Goal: Task Accomplishment & Management: Complete application form

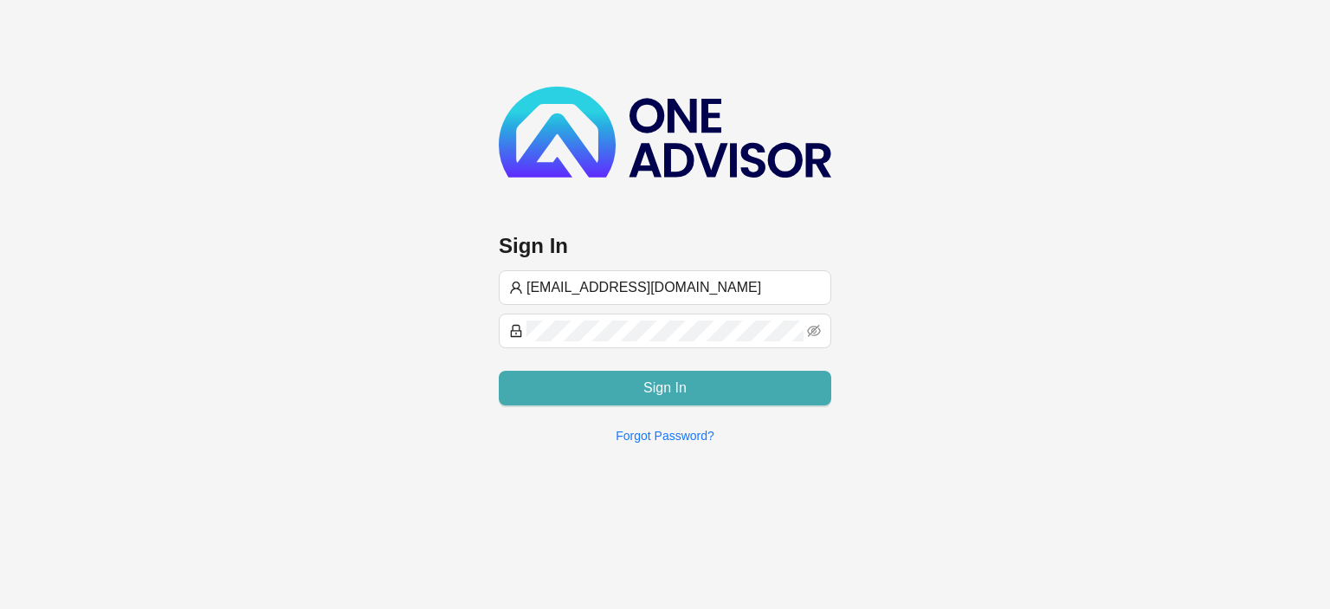
type input "[EMAIL_ADDRESS][DOMAIN_NAME]"
click at [597, 388] on button "Sign In" at bounding box center [665, 388] width 332 height 35
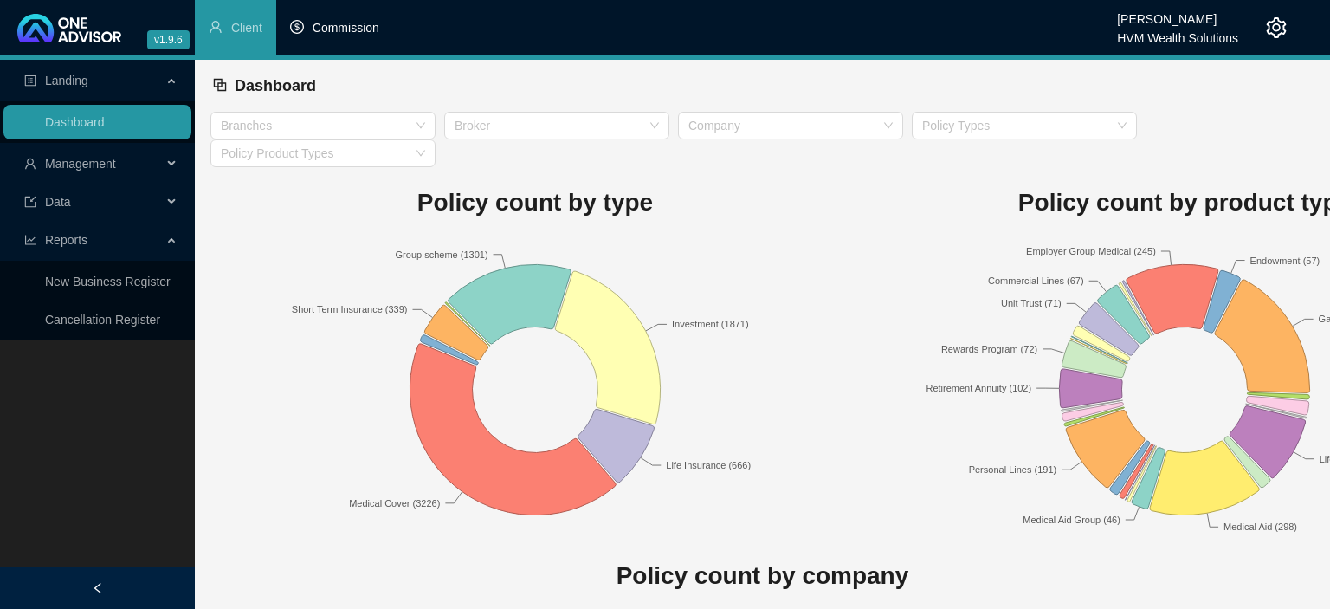
click at [337, 29] on span "Commission" at bounding box center [346, 28] width 67 height 14
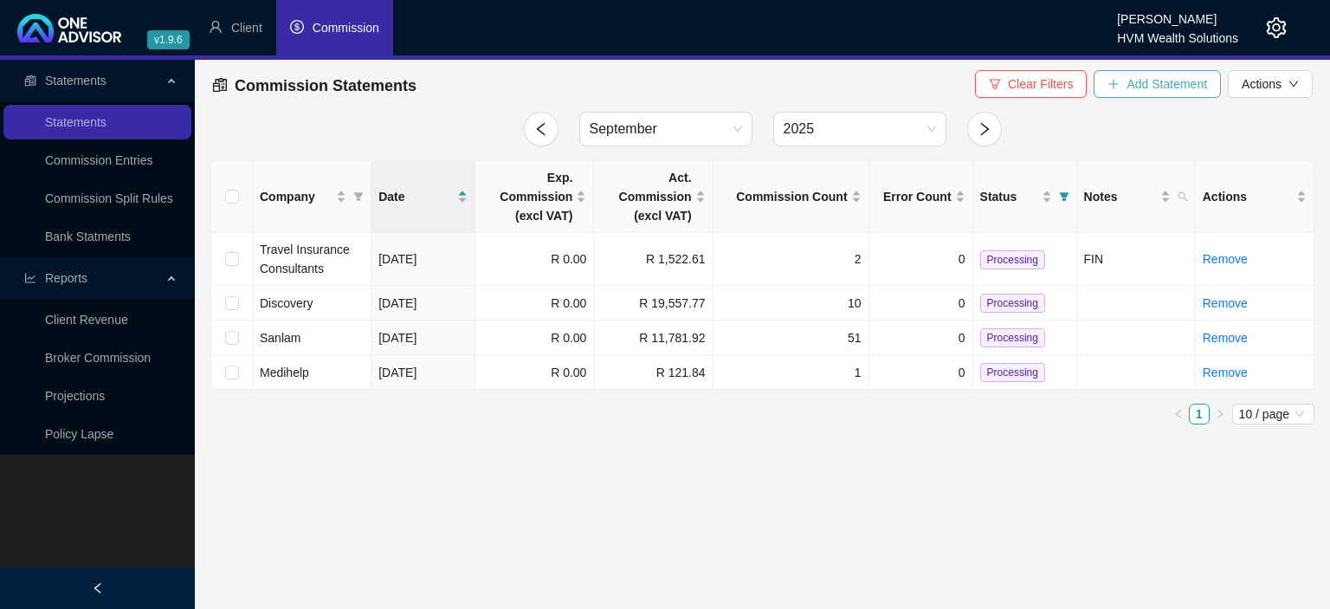
click at [1124, 91] on button "Add Statement" at bounding box center [1156, 84] width 127 height 28
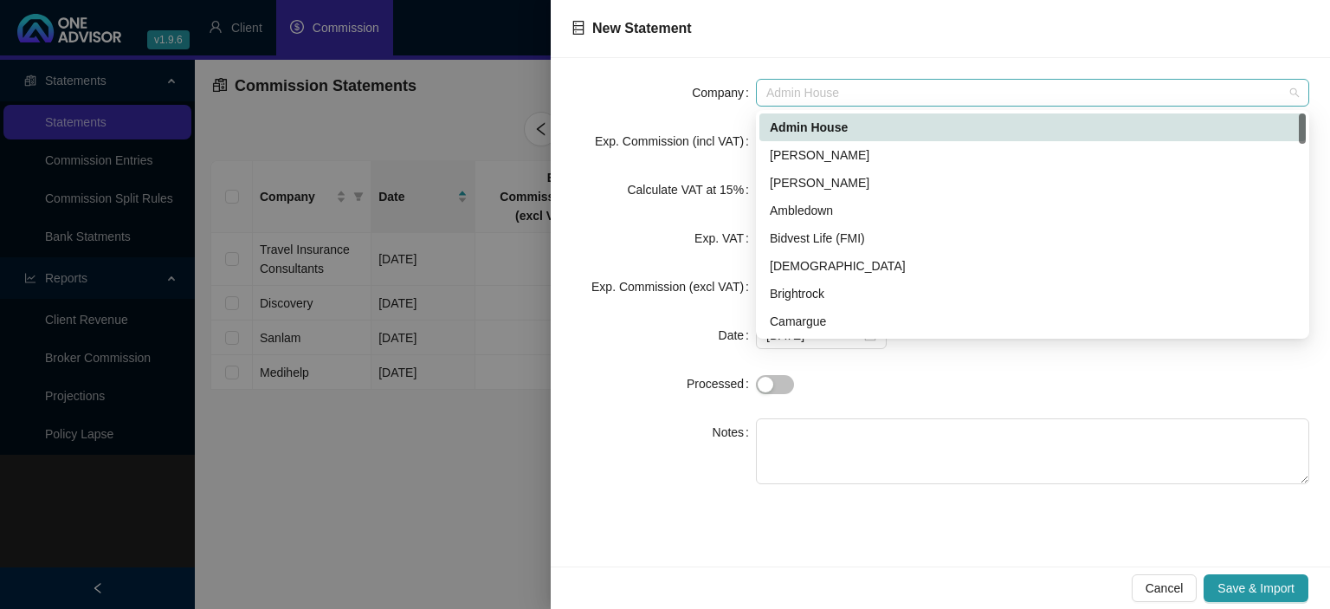
click at [835, 96] on span "Admin House" at bounding box center [1032, 93] width 532 height 26
type input "f"
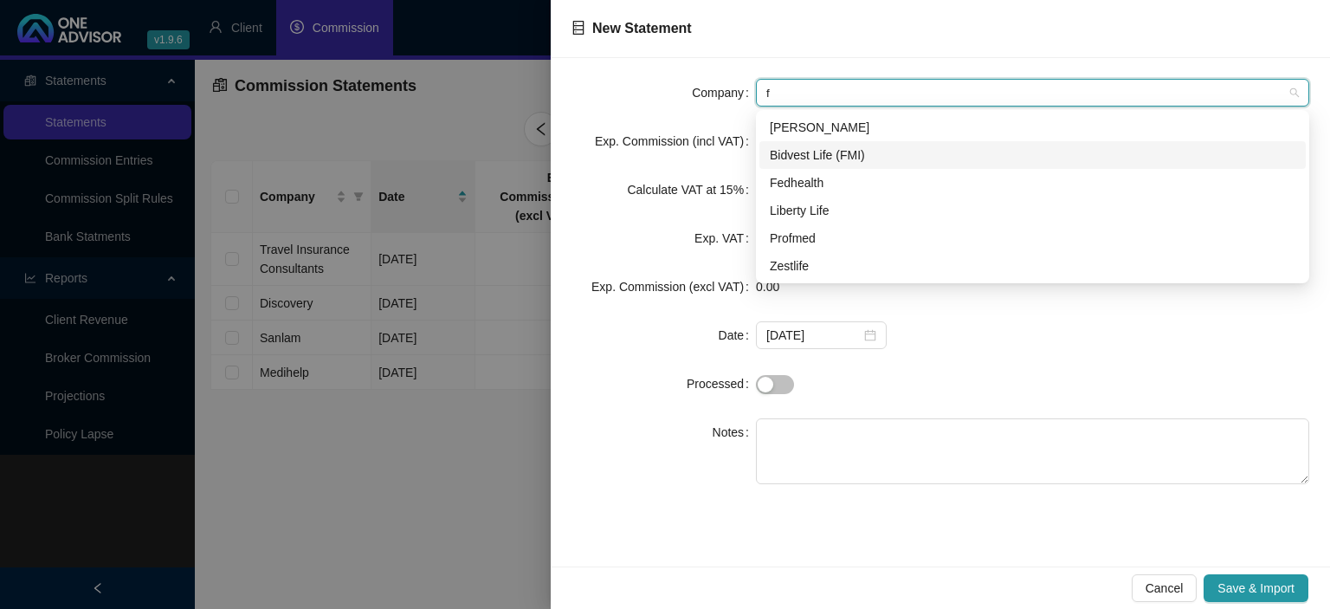
click at [804, 155] on div "Bidvest Life (FMI)" at bounding box center [1033, 154] width 526 height 19
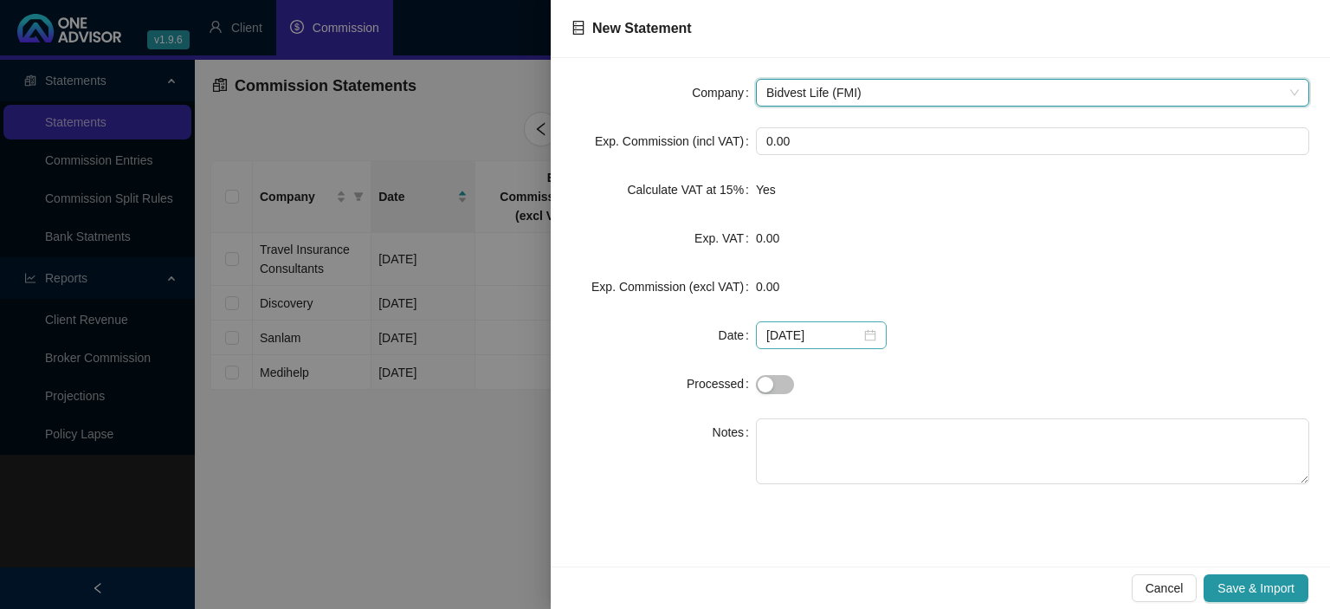
click at [867, 333] on div "[DATE]" at bounding box center [821, 335] width 110 height 19
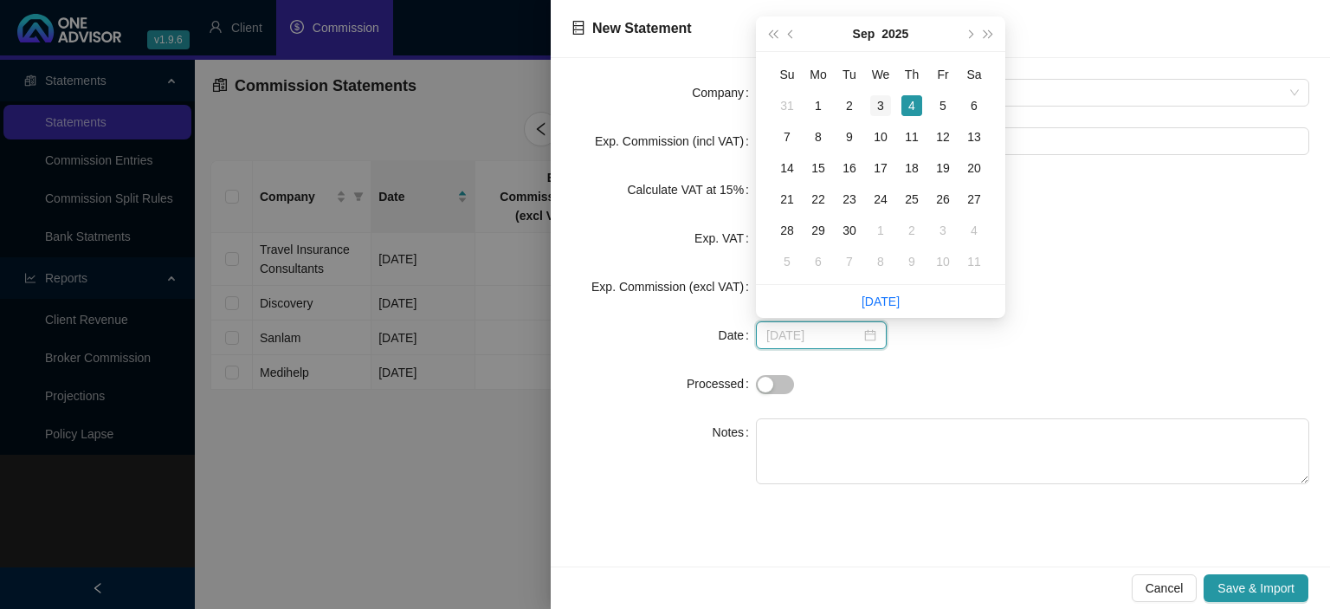
type input "[DATE]"
click at [877, 105] on div "3" at bounding box center [880, 105] width 21 height 21
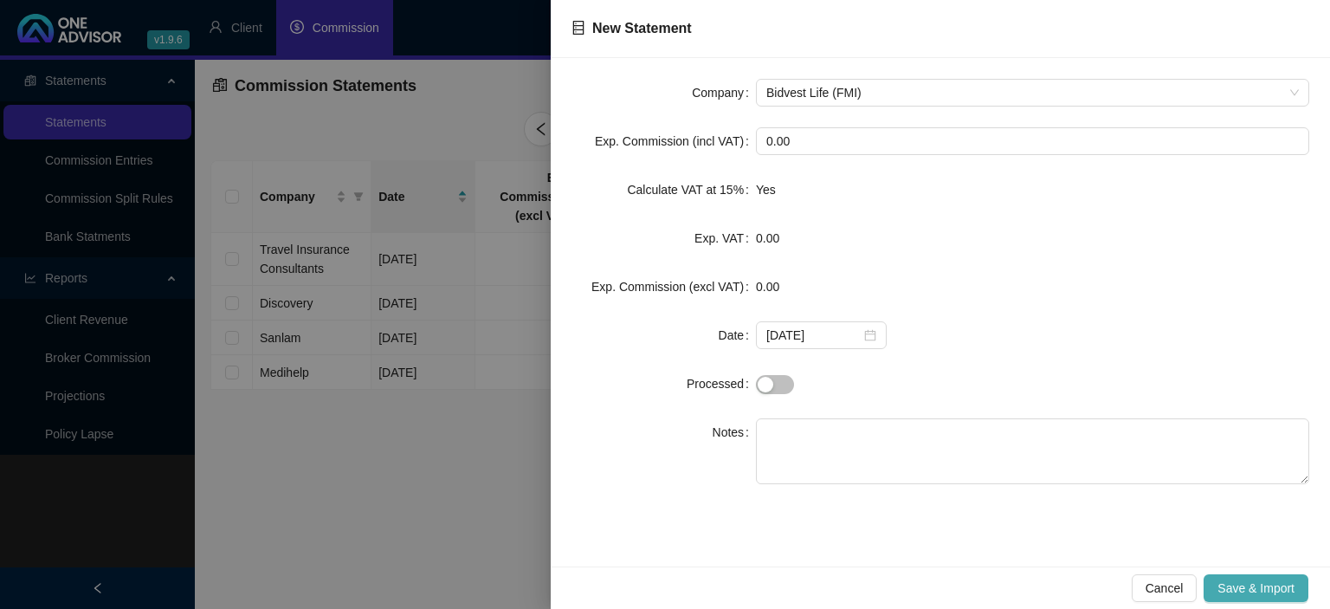
click at [1238, 583] on span "Save & Import" at bounding box center [1255, 587] width 77 height 19
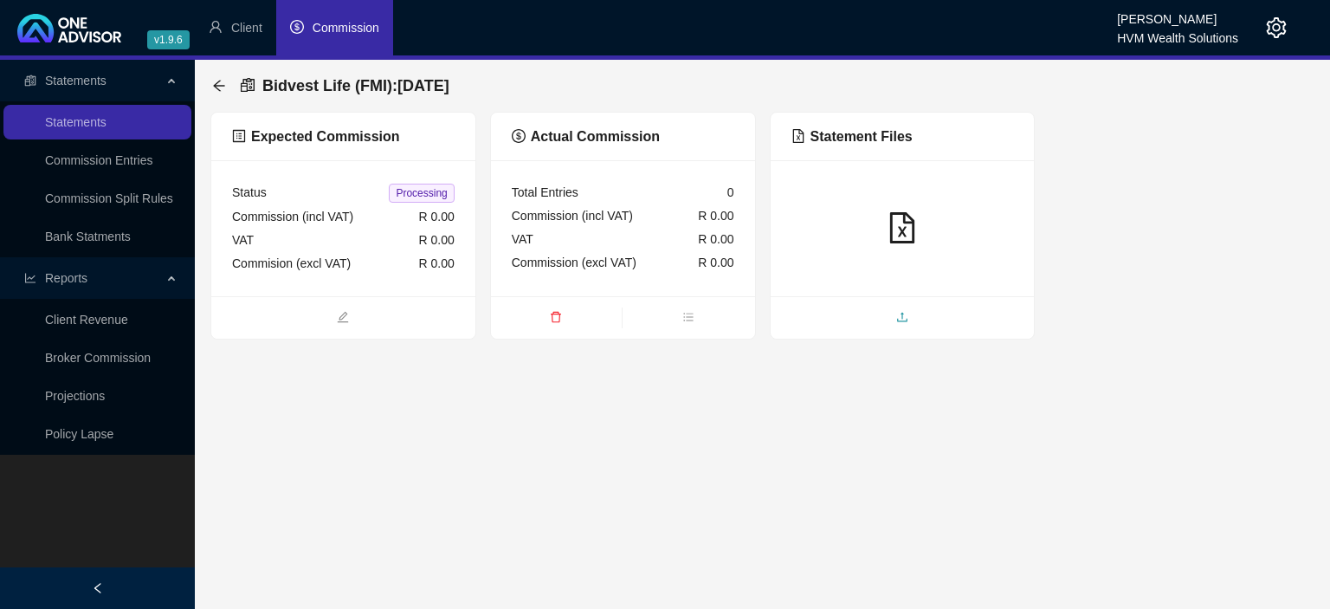
click at [869, 319] on span "upload" at bounding box center [903, 318] width 264 height 19
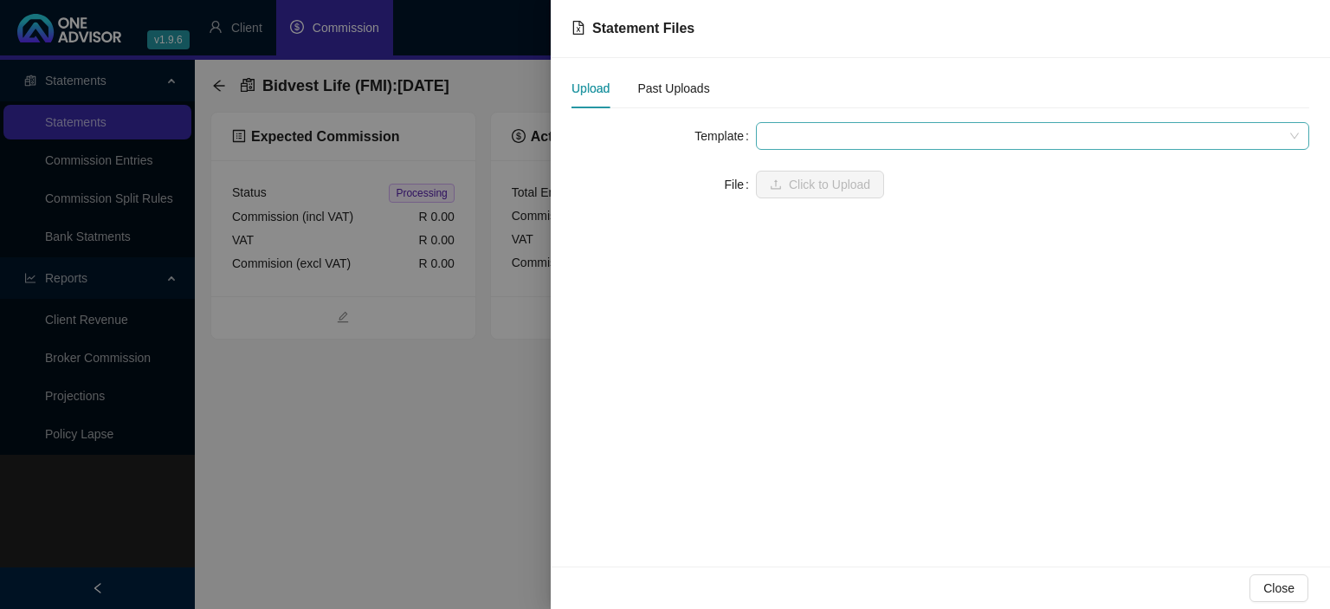
click at [821, 139] on span at bounding box center [1032, 136] width 532 height 26
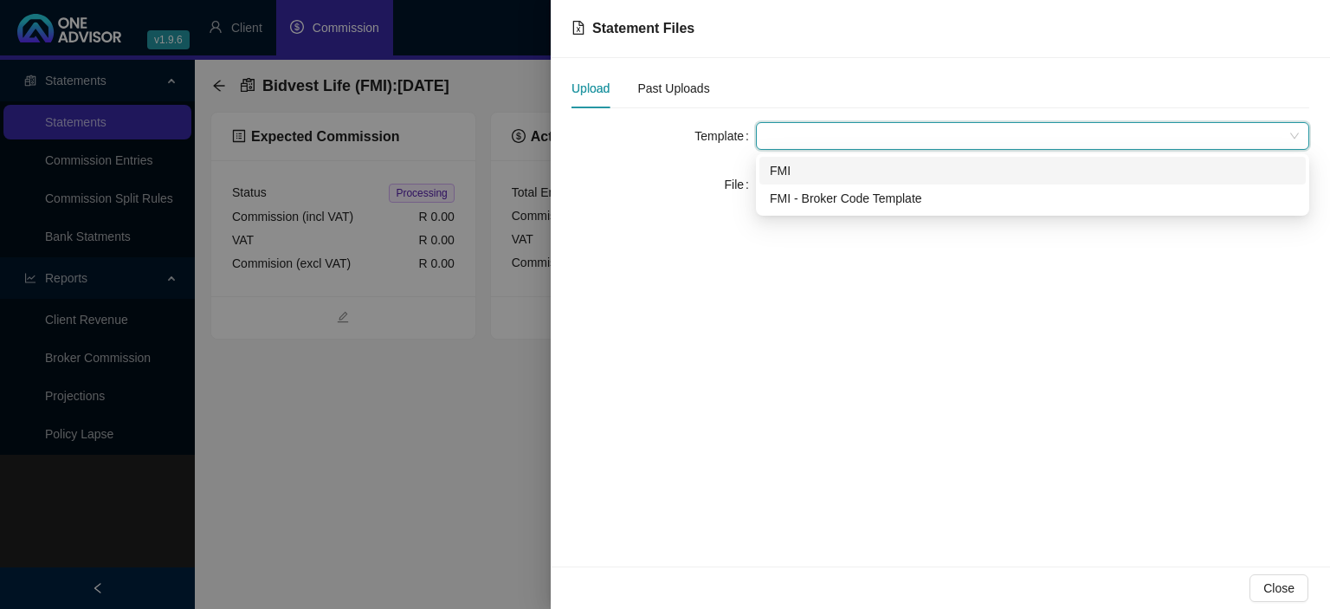
click at [803, 172] on div "FMI" at bounding box center [1033, 170] width 526 height 19
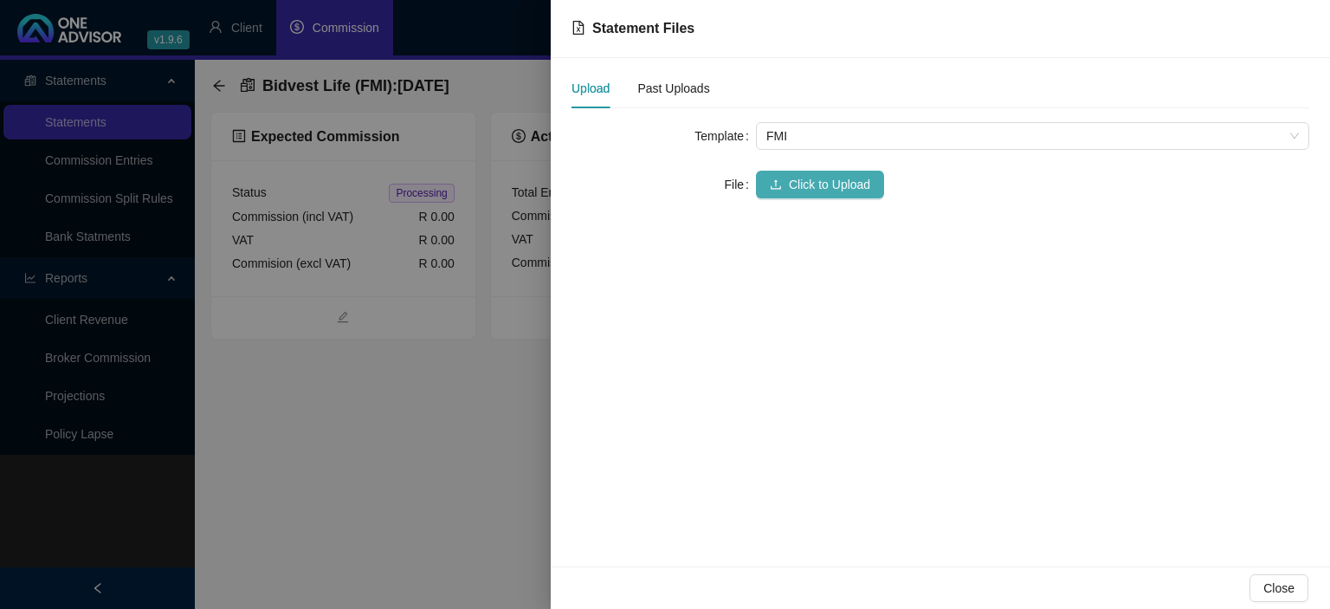
click at [799, 177] on span "Click to Upload" at bounding box center [829, 184] width 81 height 19
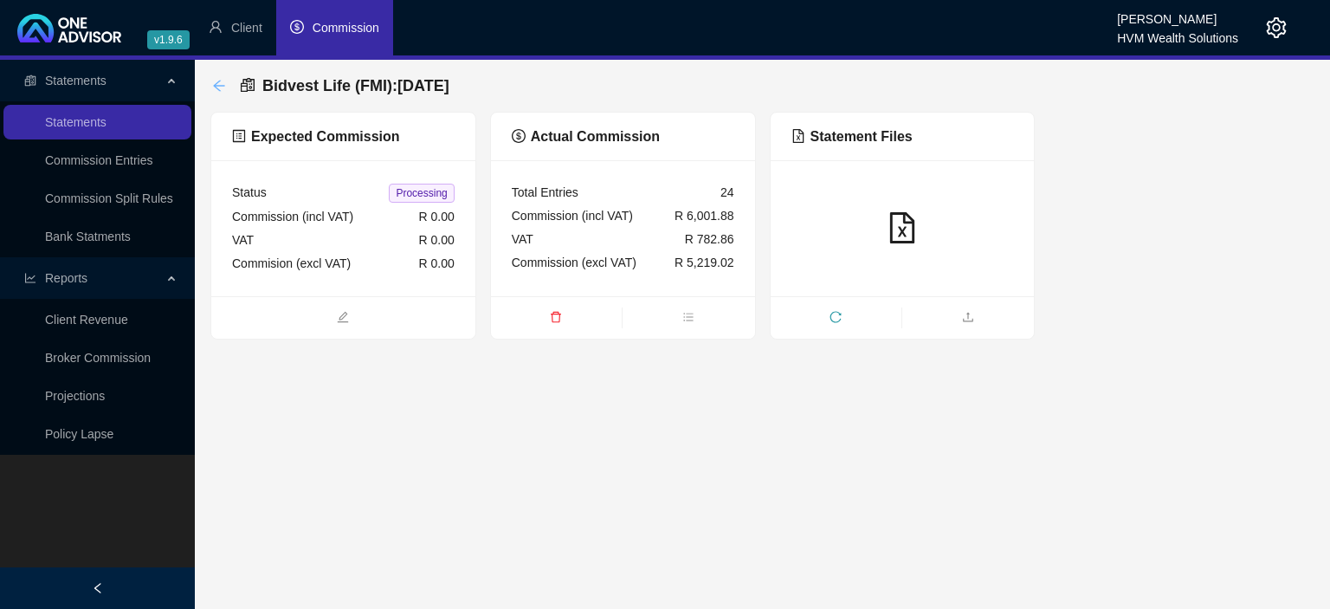
click at [216, 88] on icon "arrow-left" at bounding box center [218, 85] width 11 height 11
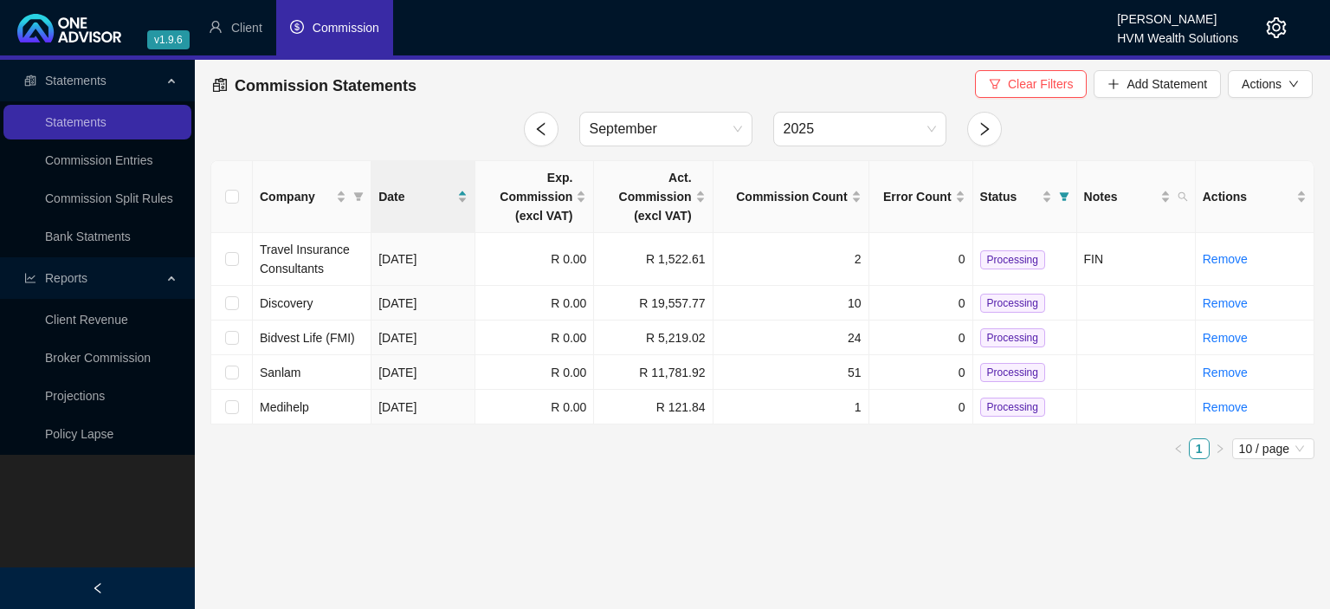
click at [1280, 24] on icon "setting" at bounding box center [1276, 27] width 21 height 21
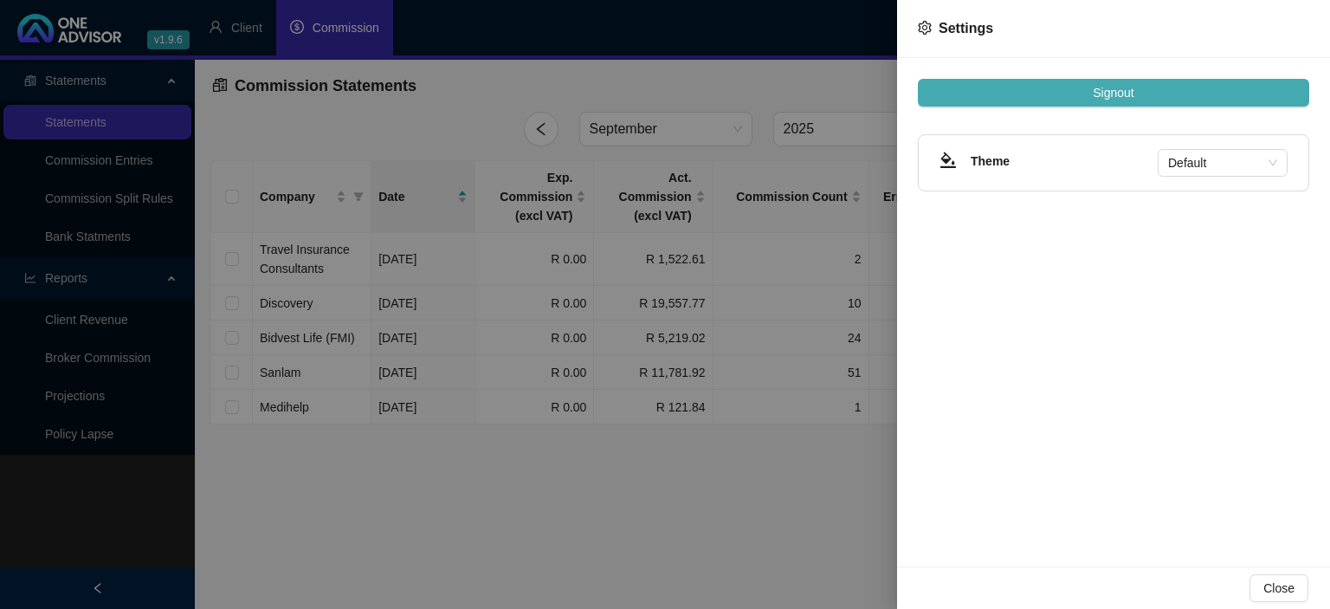
click at [1132, 94] on span "Signout" at bounding box center [1113, 92] width 41 height 19
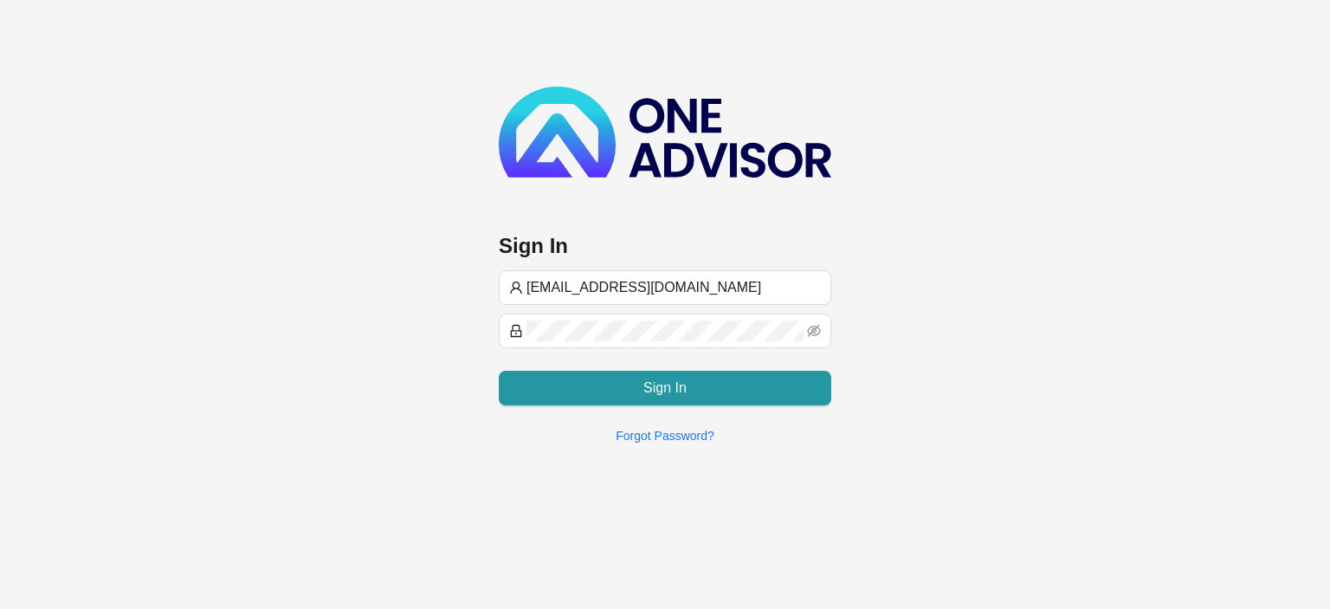
type input "[EMAIL_ADDRESS][DOMAIN_NAME]"
